Goal: Transaction & Acquisition: Purchase product/service

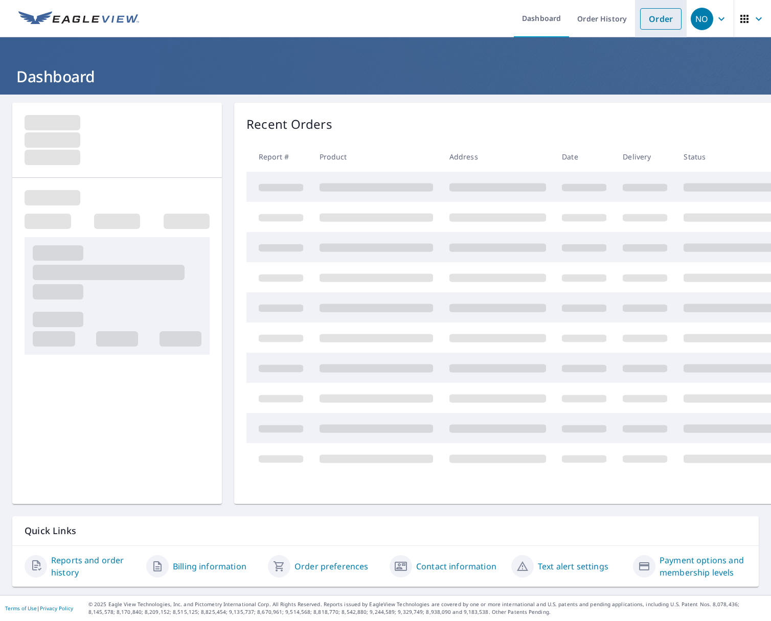
click at [672, 19] on link "Order" at bounding box center [660, 18] width 41 height 21
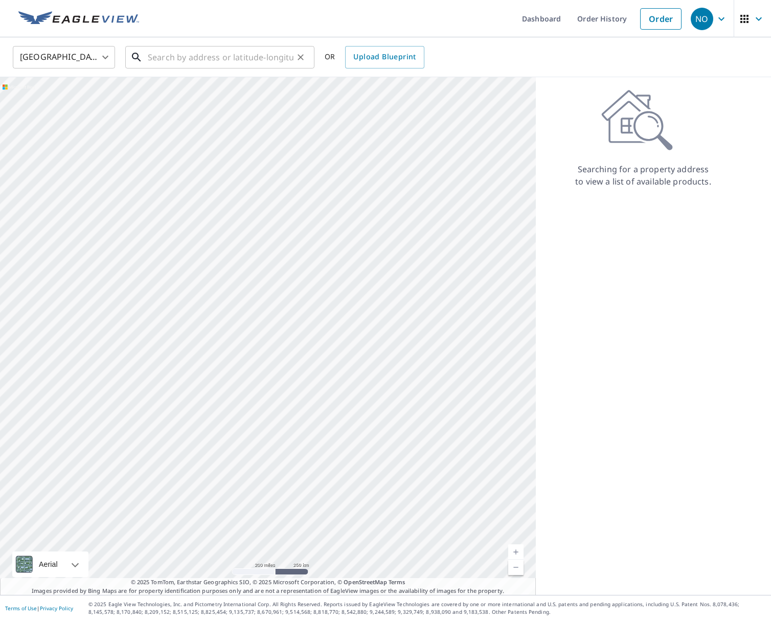
click at [218, 56] on input "text" at bounding box center [221, 57] width 146 height 29
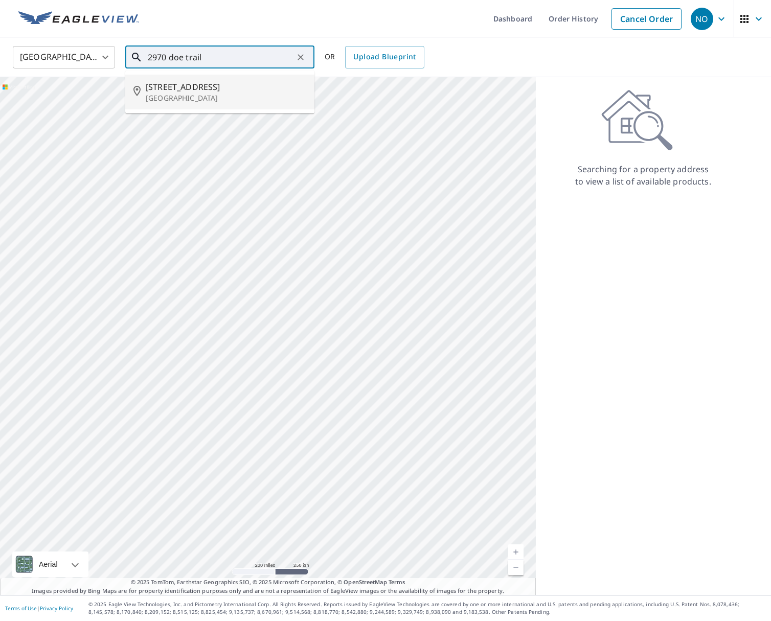
click at [204, 89] on span "[STREET_ADDRESS]" at bounding box center [226, 87] width 161 height 12
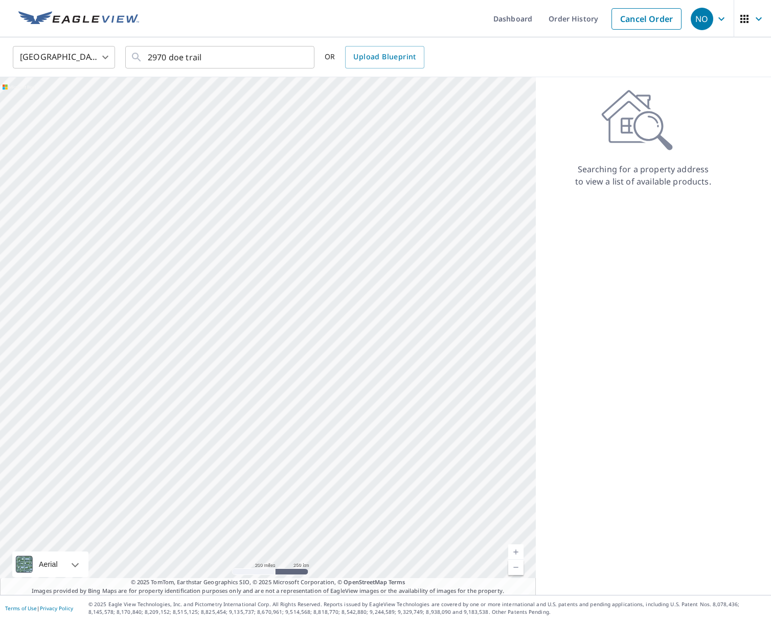
type input "[STREET_ADDRESS]"
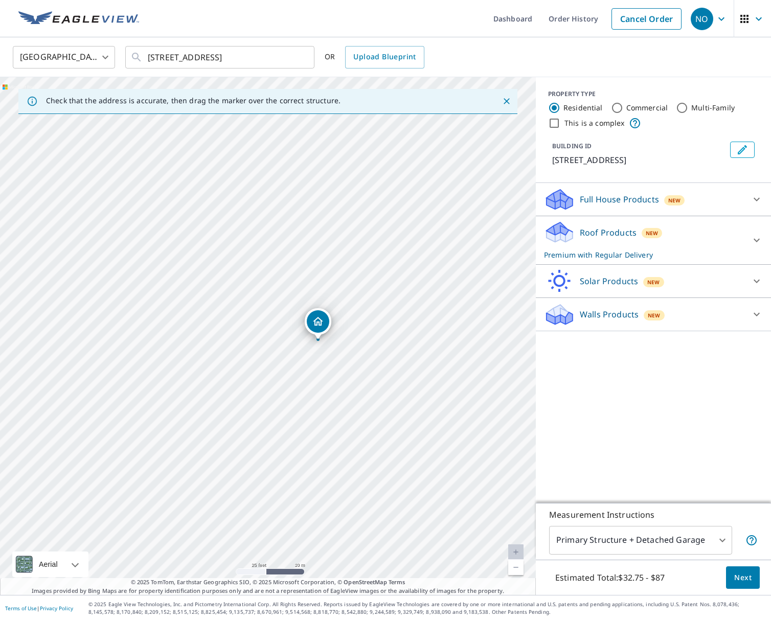
click at [719, 541] on body "NO NO Dashboard Order History Cancel Order NO [GEOGRAPHIC_DATA] [GEOGRAPHIC_DAT…" at bounding box center [385, 310] width 771 height 621
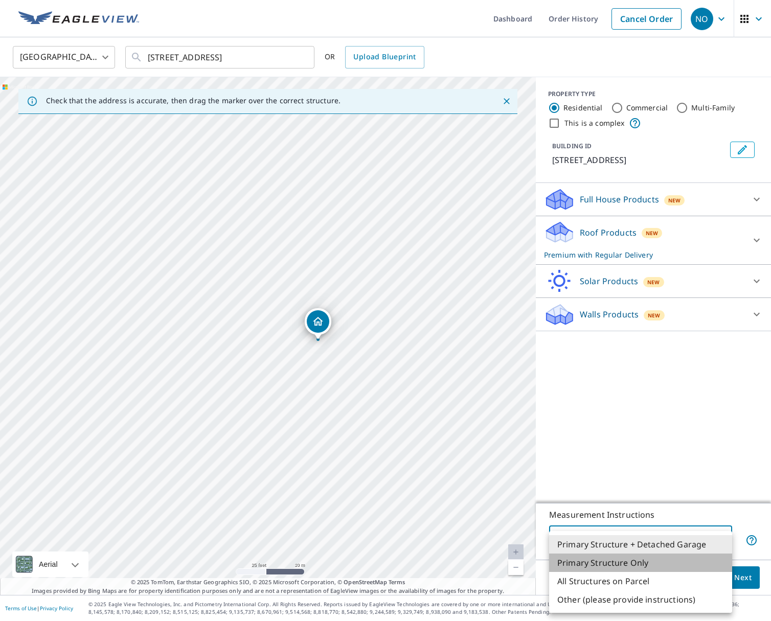
click at [695, 559] on li "Primary Structure Only" at bounding box center [640, 563] width 183 height 18
type input "2"
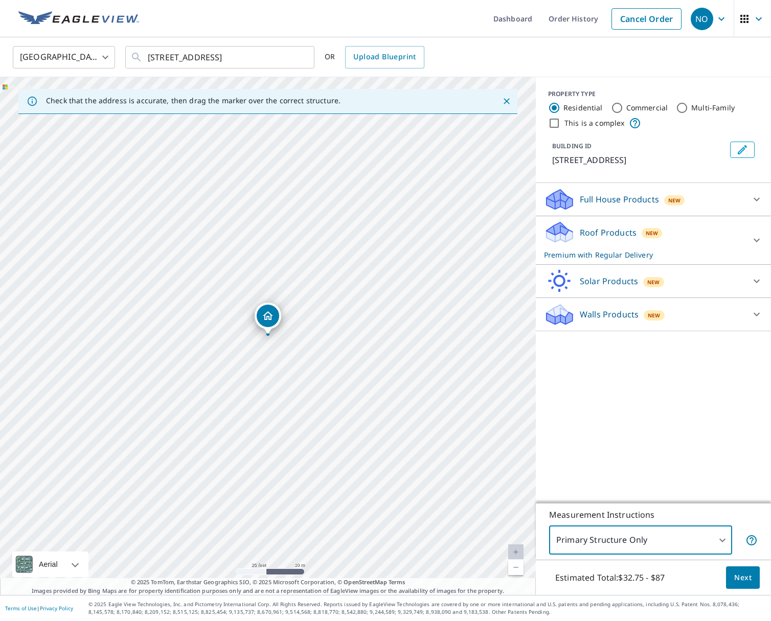
click at [745, 573] on span "Next" at bounding box center [742, 578] width 17 height 13
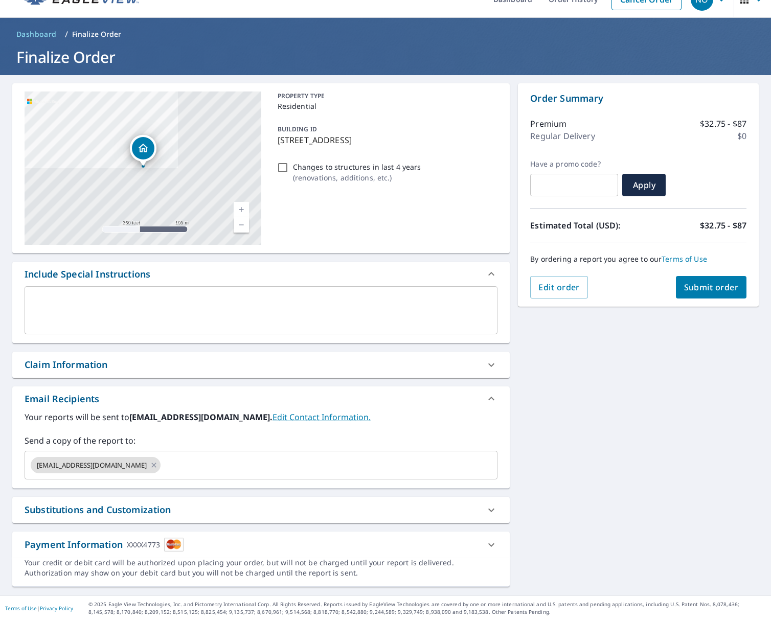
scroll to position [19, 0]
click at [702, 289] on span "Submit order" at bounding box center [711, 287] width 55 height 11
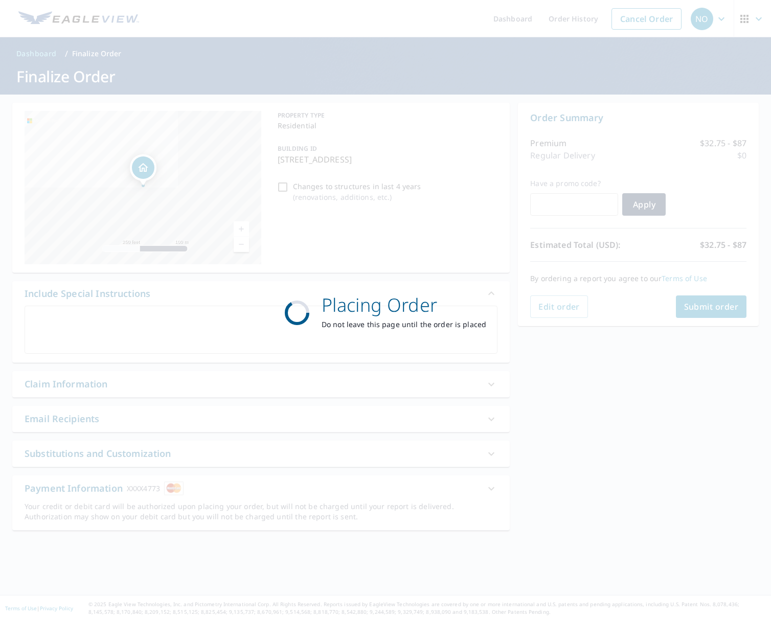
scroll to position [0, 0]
